Goal: Information Seeking & Learning: Learn about a topic

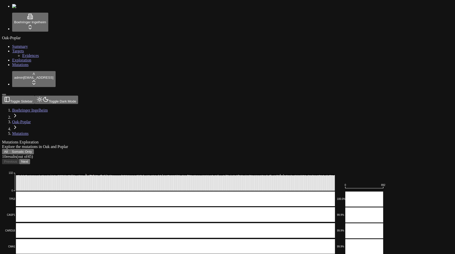
click at [13, 172] on text "132" at bounding box center [11, 173] width 4 height 3
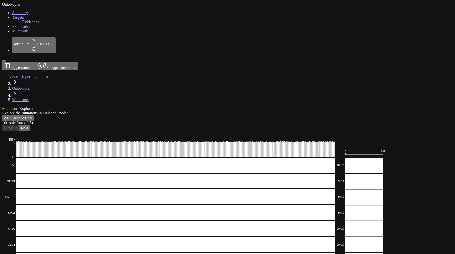
scroll to position [34, 0]
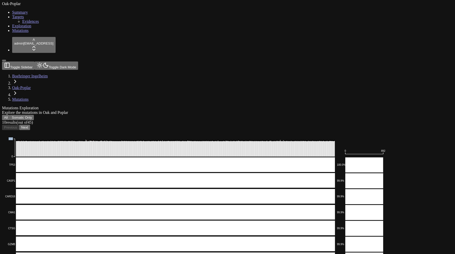
click at [34, 115] on button "Somatic Only" at bounding box center [22, 117] width 24 height 5
